Goal: Transaction & Acquisition: Download file/media

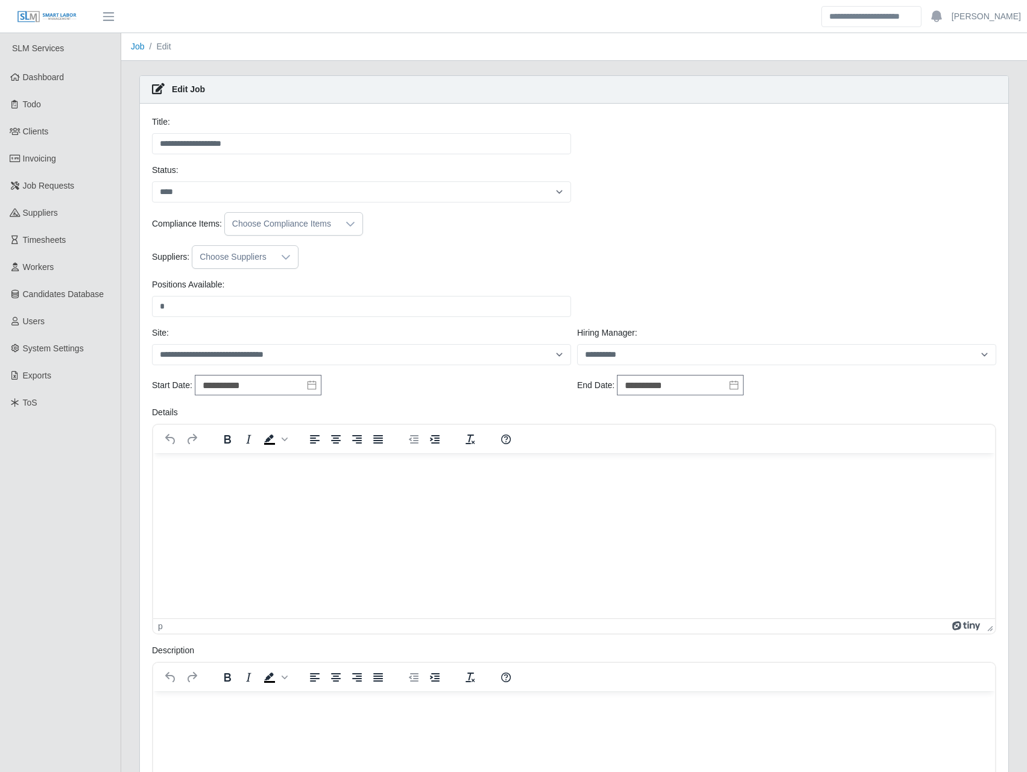
select select "****"
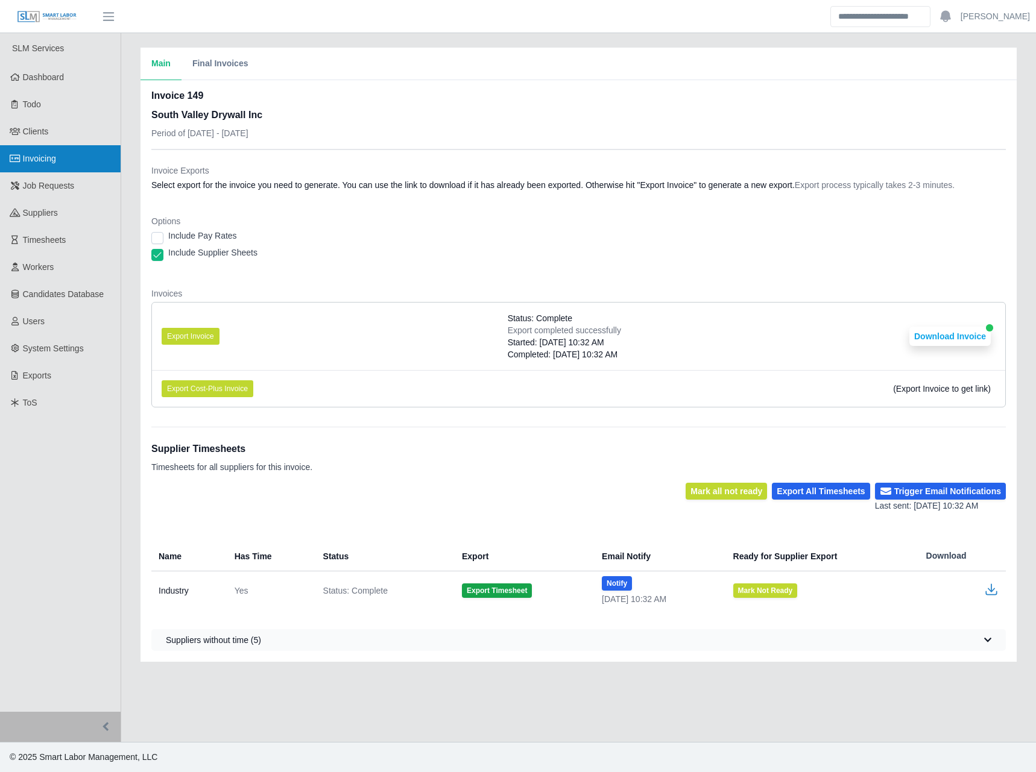
click at [62, 159] on link "Invoicing" at bounding box center [60, 158] width 121 height 27
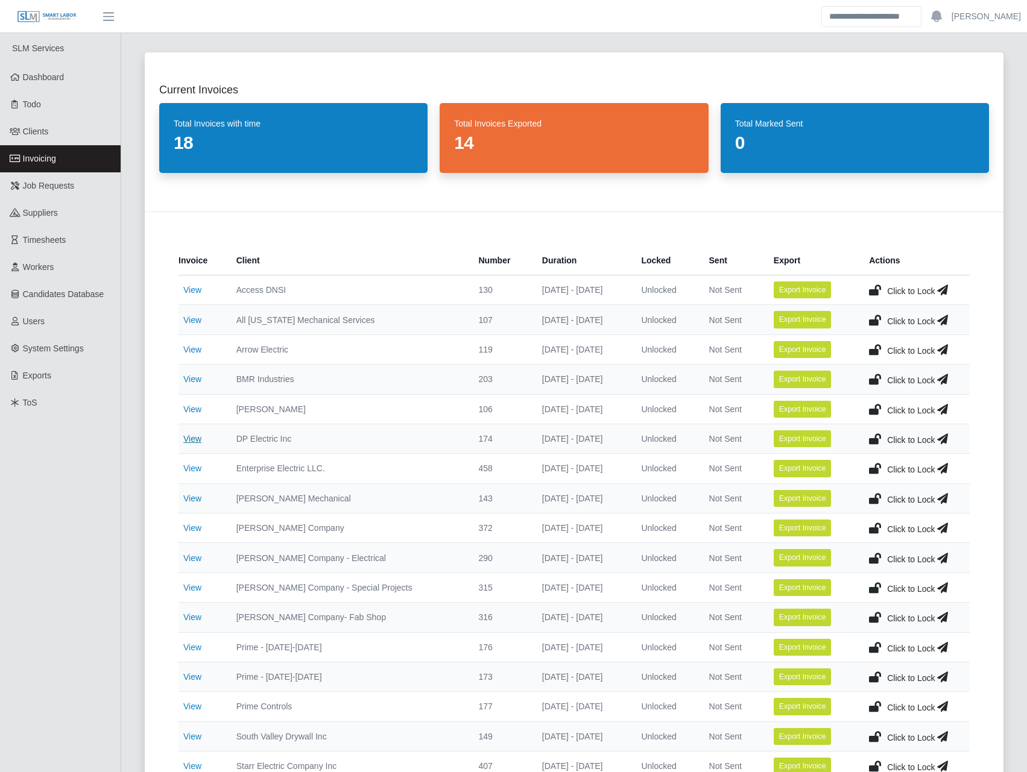
click at [197, 434] on link "View" at bounding box center [192, 439] width 18 height 10
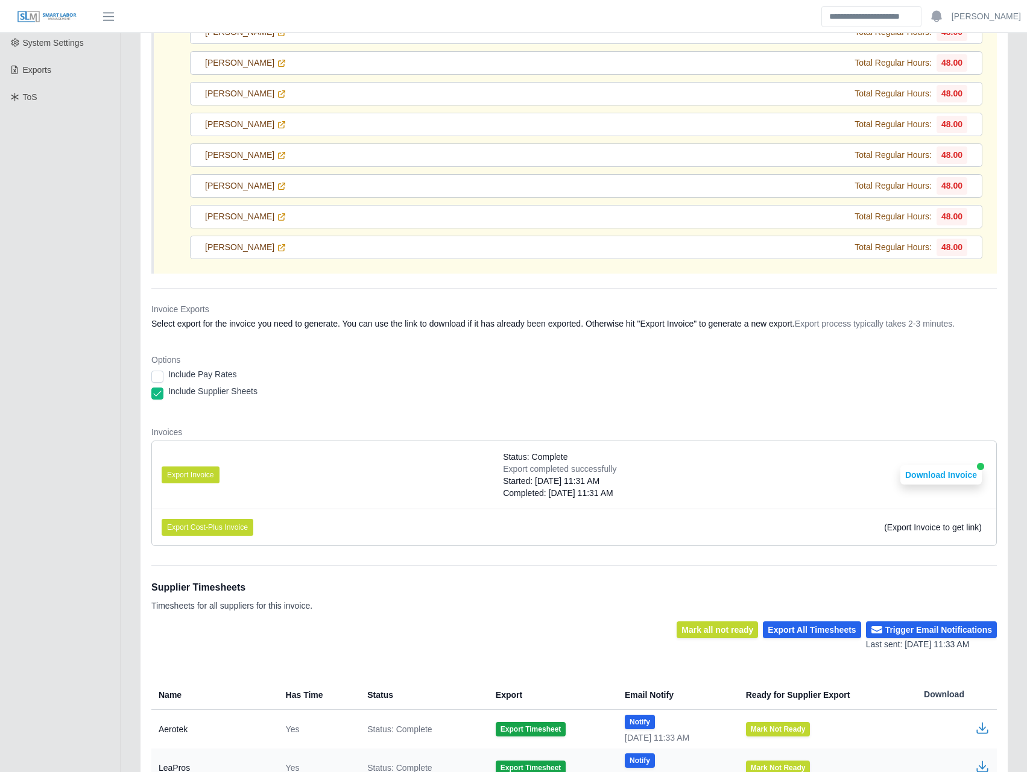
scroll to position [422, 0]
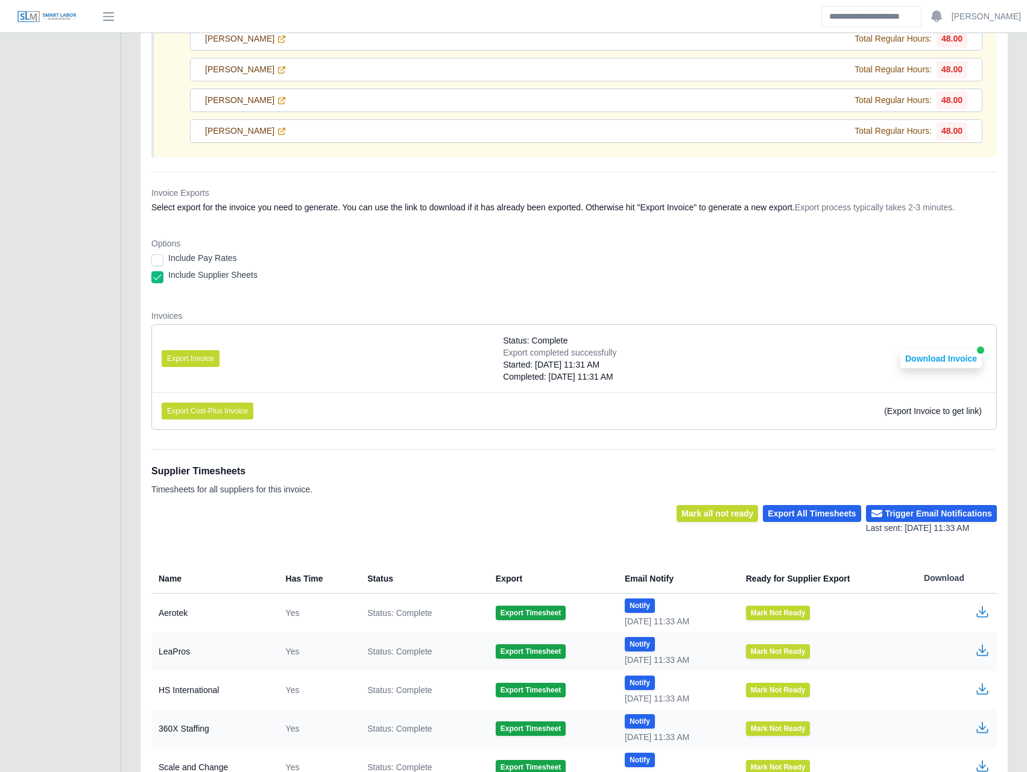
click at [572, 354] on div "Export completed successfully" at bounding box center [559, 353] width 113 height 12
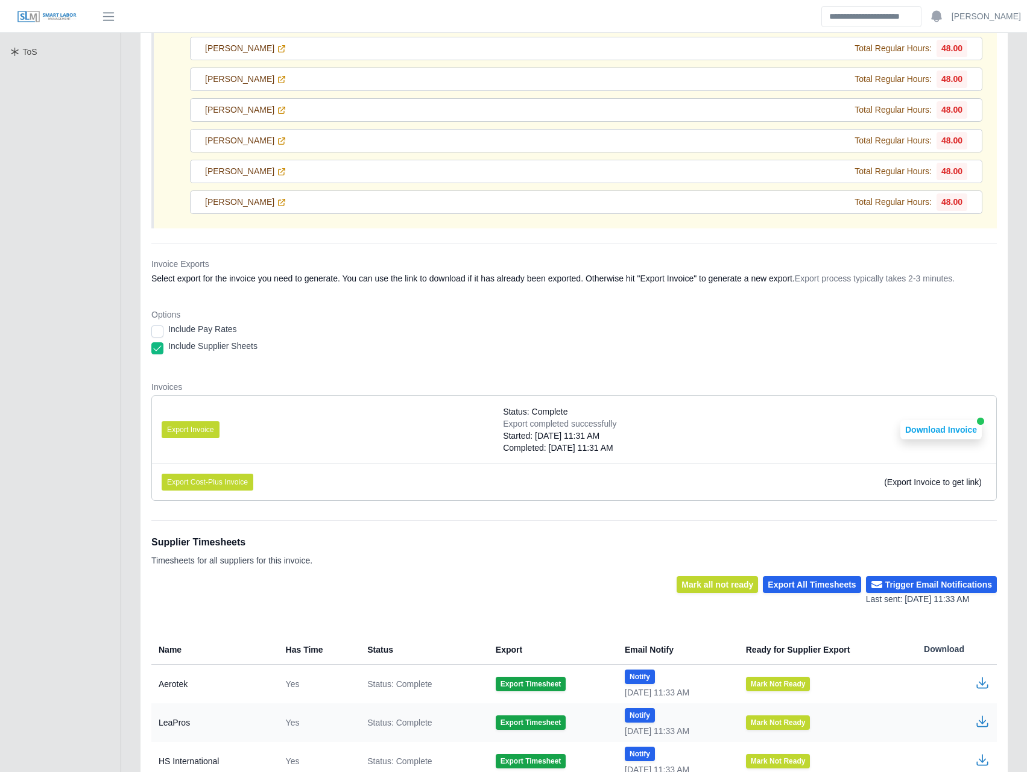
scroll to position [378, 0]
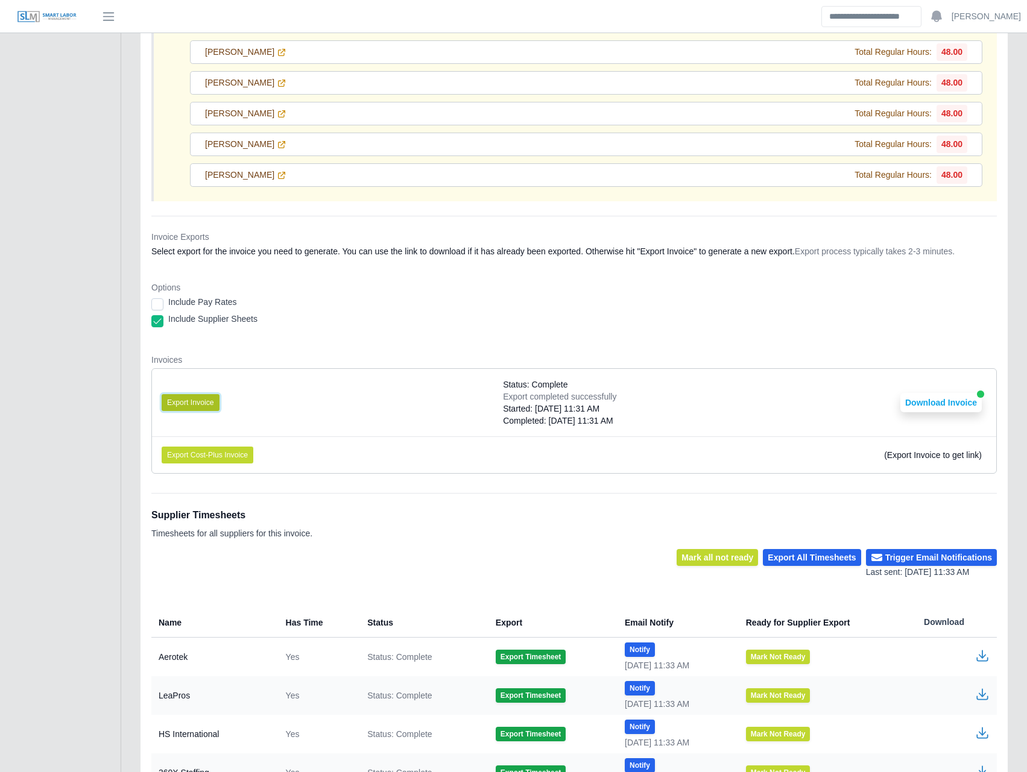
click at [177, 400] on button "Export Invoice" at bounding box center [191, 402] width 58 height 17
click at [686, 423] on li "Export Invoice Status: Complete Export completed successfully Started: 09/16/20…" at bounding box center [574, 403] width 844 height 68
click at [951, 400] on button "Download Invoice" at bounding box center [940, 402] width 81 height 19
